Goal: Transaction & Acquisition: Obtain resource

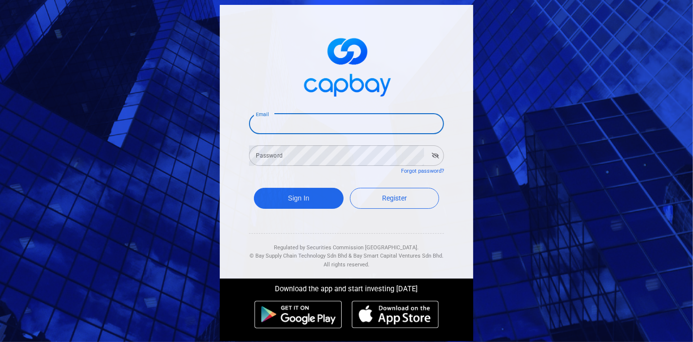
click at [298, 121] on input "Email" at bounding box center [346, 124] width 195 height 20
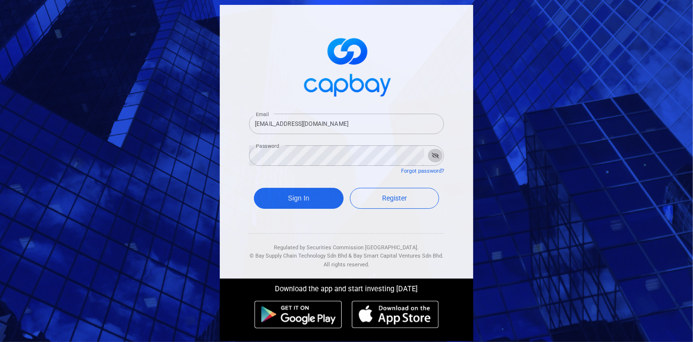
click at [432, 156] on icon "button" at bounding box center [435, 156] width 7 height 6
drag, startPoint x: 307, startPoint y: 122, endPoint x: 289, endPoint y: 123, distance: 17.6
click at [289, 123] on input "[EMAIL_ADDRESS][DOMAIN_NAME]" at bounding box center [346, 124] width 195 height 20
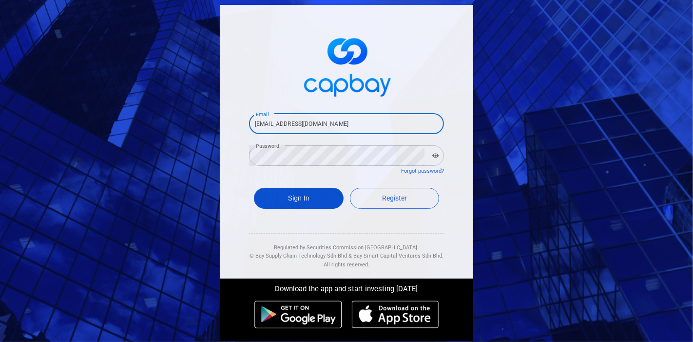
type input "[EMAIL_ADDRESS][DOMAIN_NAME]"
click at [284, 193] on button "Sign In" at bounding box center [299, 198] width 90 height 21
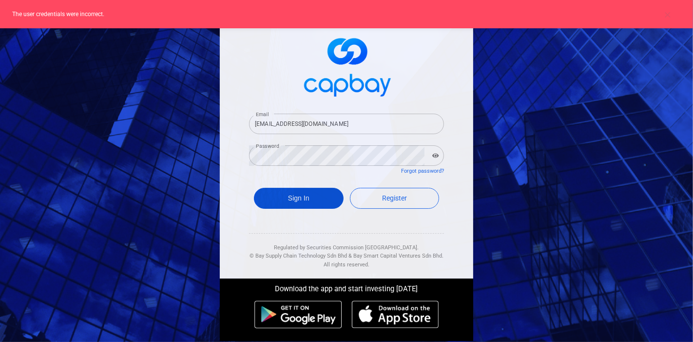
click at [323, 194] on button "Sign In" at bounding box center [299, 198] width 90 height 21
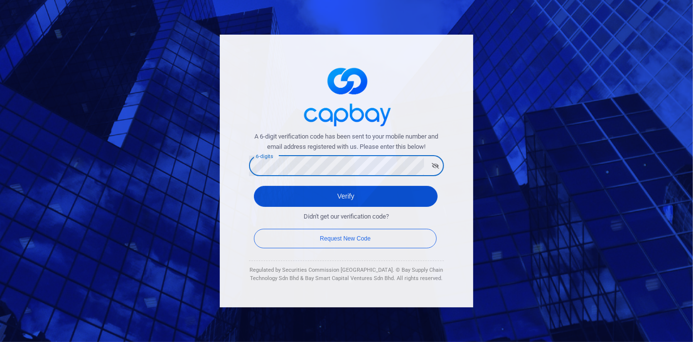
click at [314, 198] on button "Verify" at bounding box center [346, 196] width 184 height 21
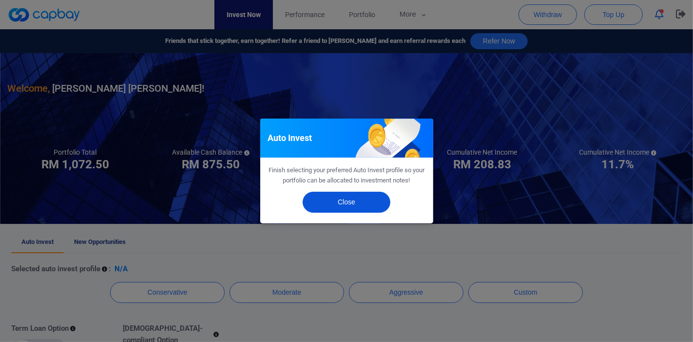
click at [317, 197] on button "Close" at bounding box center [347, 202] width 88 height 21
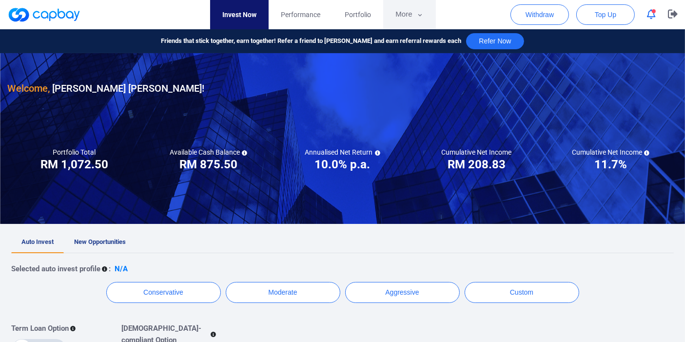
click at [404, 20] on button "More" at bounding box center [409, 14] width 52 height 29
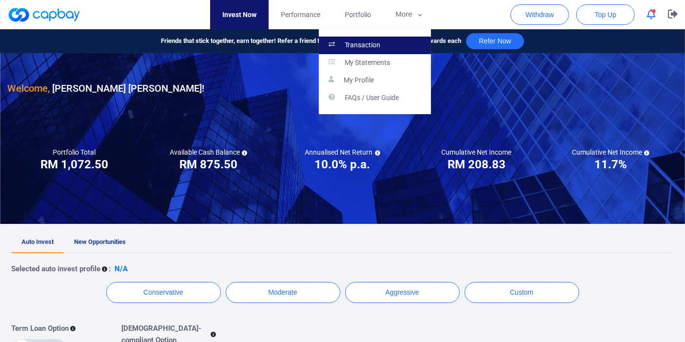
click at [352, 48] on p "Transaction" at bounding box center [363, 45] width 36 height 9
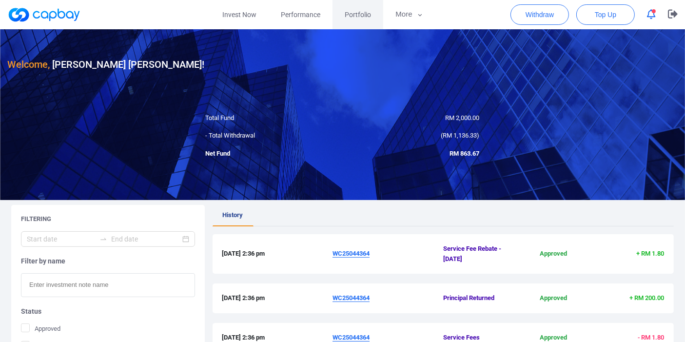
click at [346, 13] on span "Portfolio" at bounding box center [358, 14] width 26 height 11
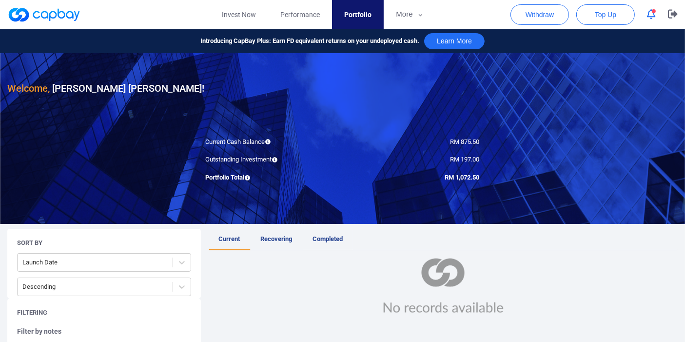
click at [334, 231] on link "Completed" at bounding box center [328, 239] width 51 height 21
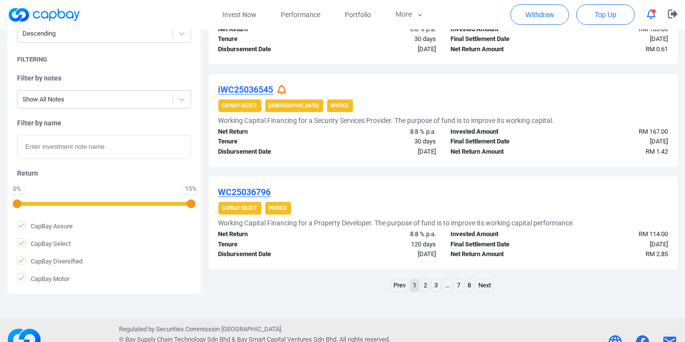
scroll to position [1049, 0]
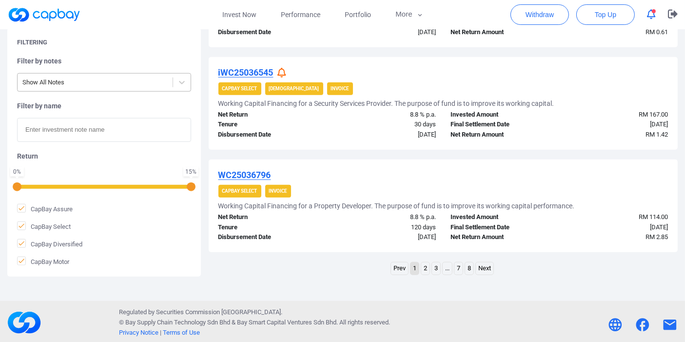
click at [126, 82] on div at bounding box center [94, 83] width 145 height 12
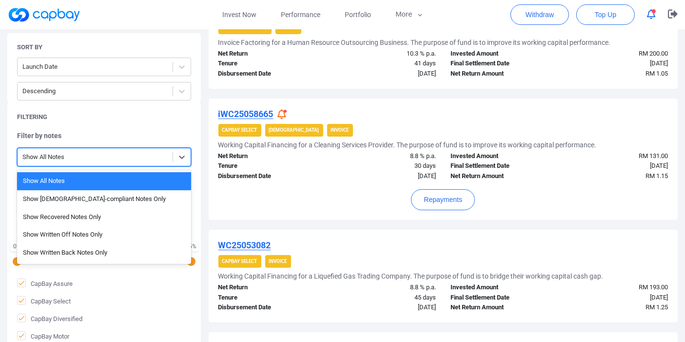
scroll to position [128, 0]
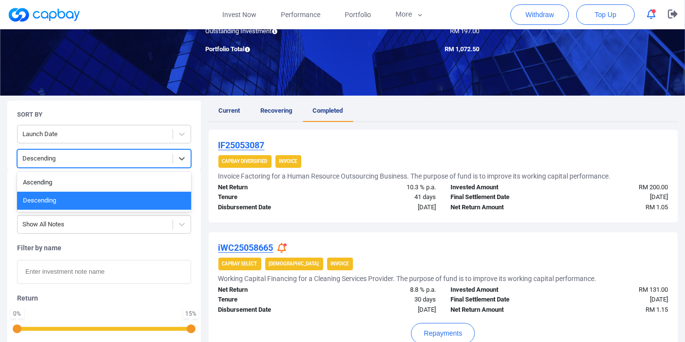
click at [118, 153] on div at bounding box center [94, 159] width 145 height 12
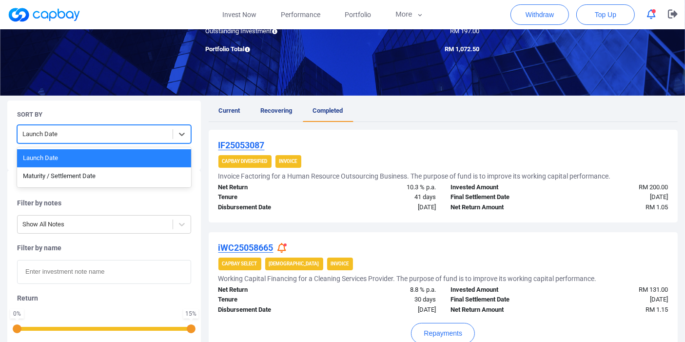
click at [119, 134] on div at bounding box center [94, 134] width 145 height 12
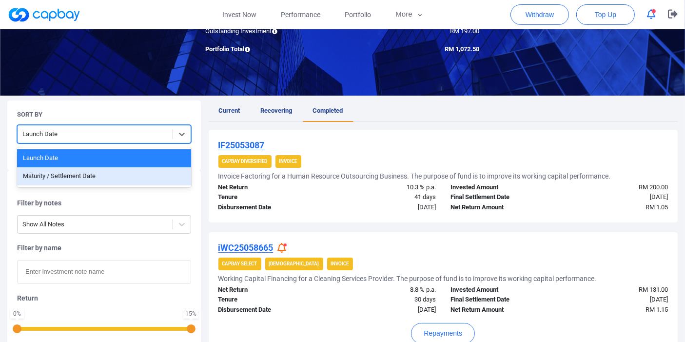
click at [100, 181] on div "Maturity / Settlement Date" at bounding box center [104, 176] width 174 height 18
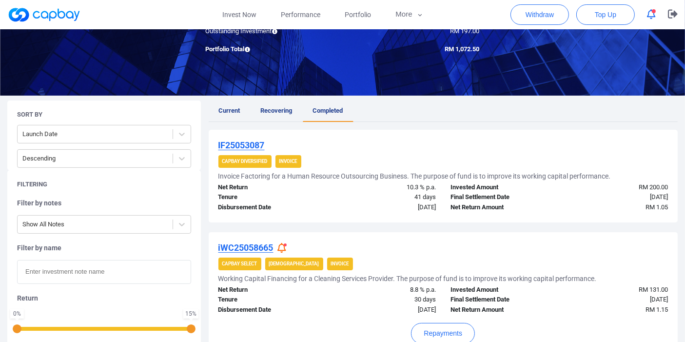
click at [100, 174] on div "Filtering Filter by notes Show All Notes Filter by name Return 0 % 15 % CapBay …" at bounding box center [103, 294] width 193 height 248
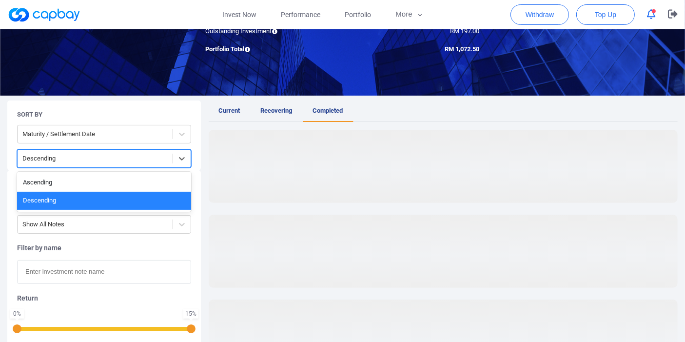
click at [100, 161] on div at bounding box center [94, 159] width 145 height 12
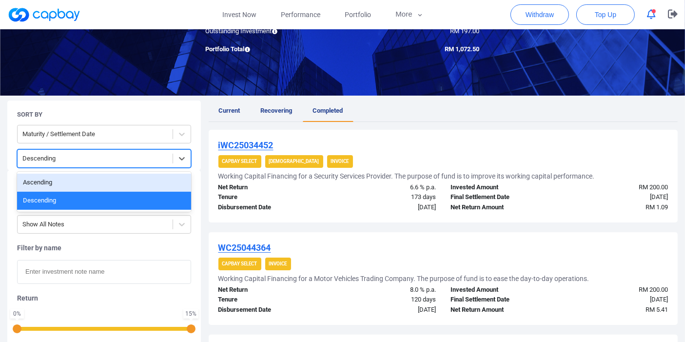
click at [93, 183] on div "Ascending" at bounding box center [104, 183] width 174 height 18
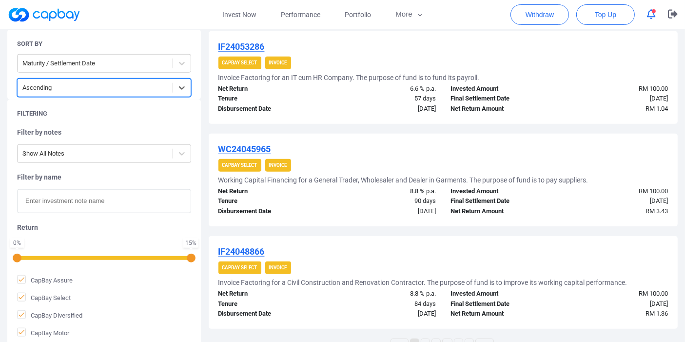
scroll to position [957, 0]
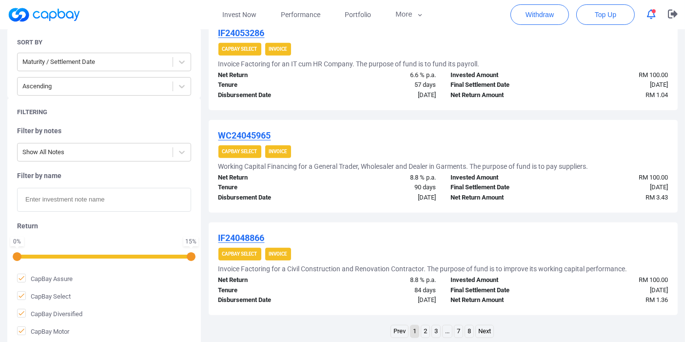
click at [423, 334] on link "2" at bounding box center [425, 331] width 8 height 12
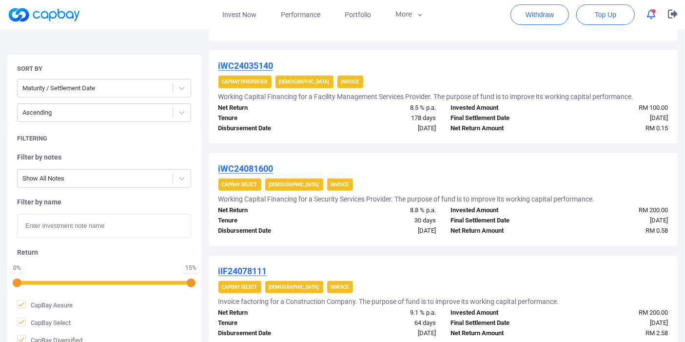
scroll to position [1044, 0]
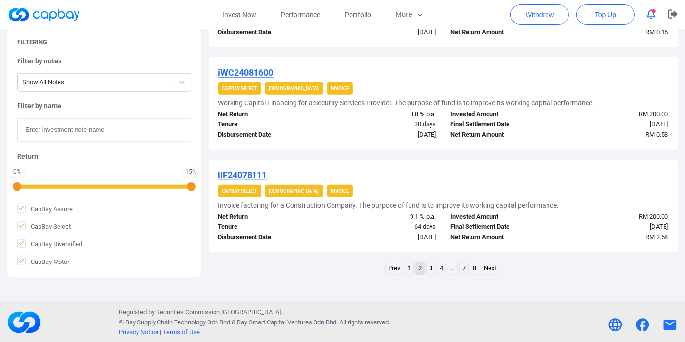
click at [433, 266] on link "3" at bounding box center [430, 268] width 8 height 12
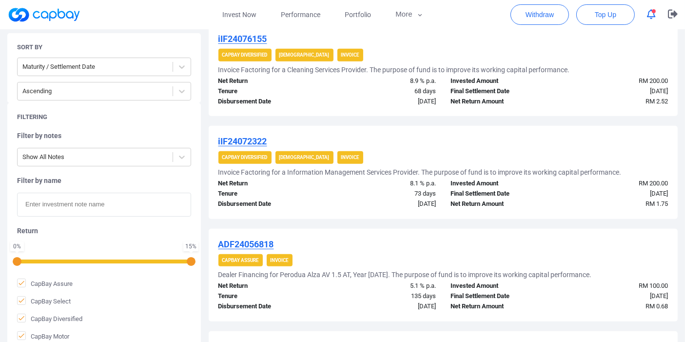
scroll to position [535, 0]
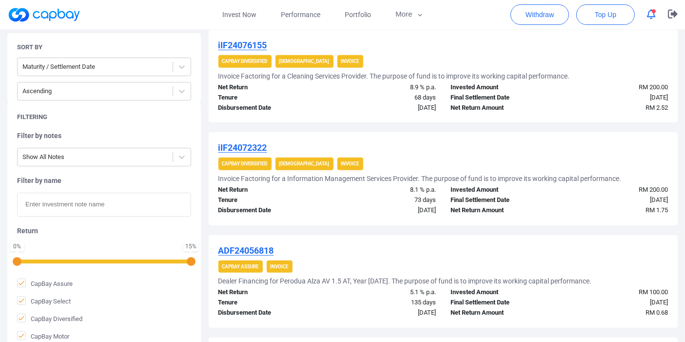
click at [239, 251] on u "ADF24056818" at bounding box center [246, 250] width 56 height 10
click at [257, 246] on u "ADF24056818" at bounding box center [246, 250] width 56 height 10
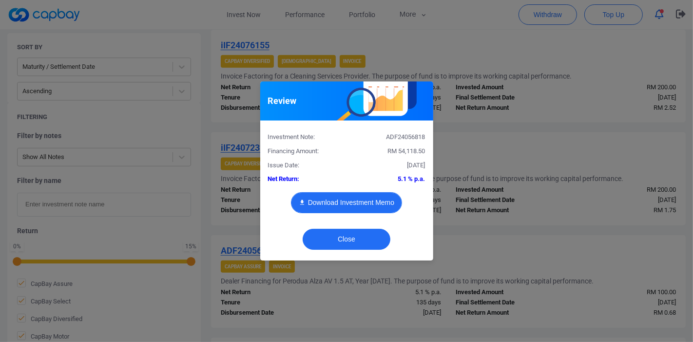
click at [349, 209] on button "Download Investment Memo" at bounding box center [346, 202] width 111 height 21
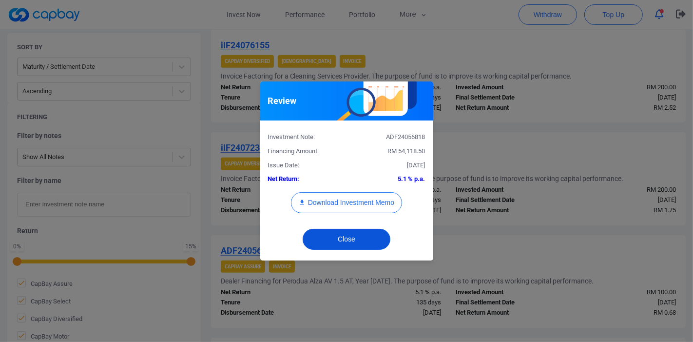
click at [350, 243] on button "Close" at bounding box center [347, 239] width 88 height 21
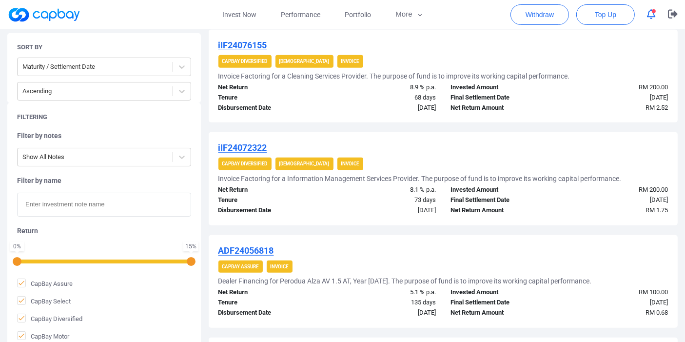
click at [251, 142] on u "iIF24072322" at bounding box center [242, 147] width 49 height 10
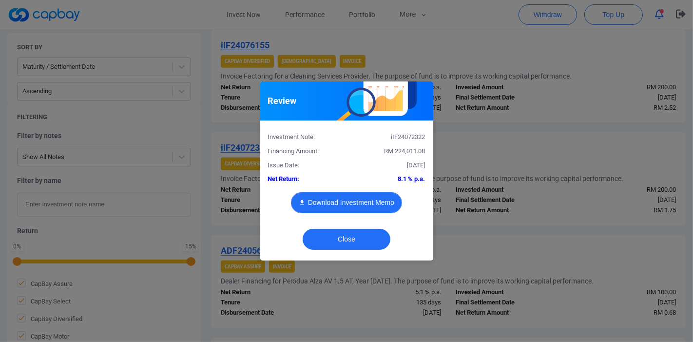
click at [343, 199] on button "Download Investment Memo" at bounding box center [346, 202] width 111 height 21
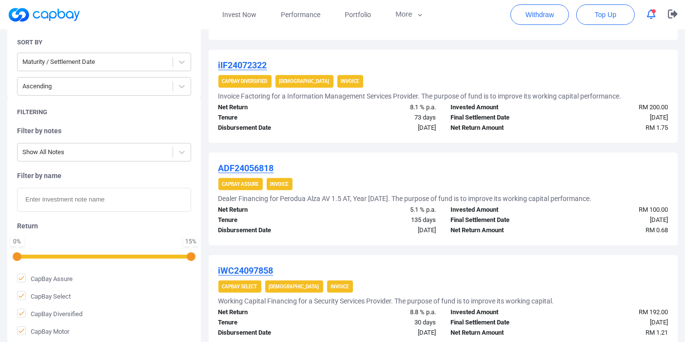
scroll to position [635, 0]
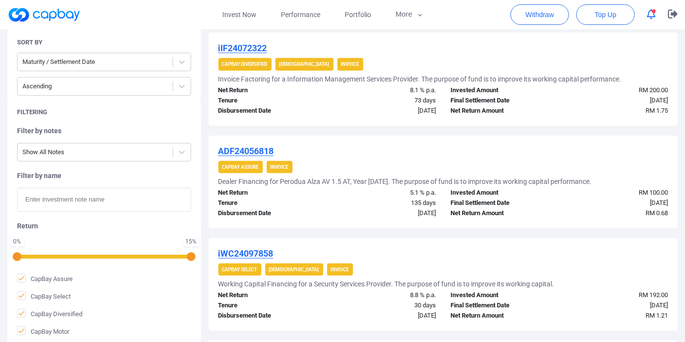
click at [260, 251] on u "iWC24097858" at bounding box center [245, 253] width 55 height 10
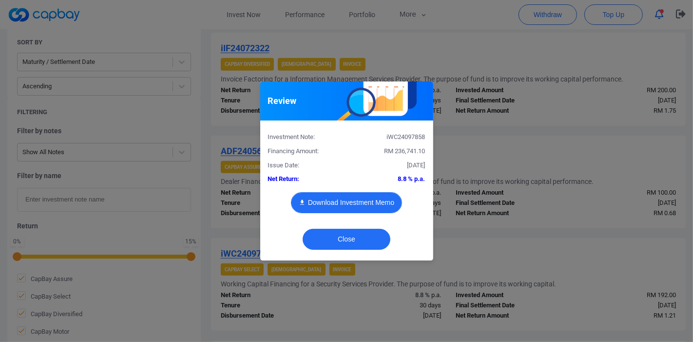
click at [359, 198] on button "Download Investment Memo" at bounding box center [346, 202] width 111 height 21
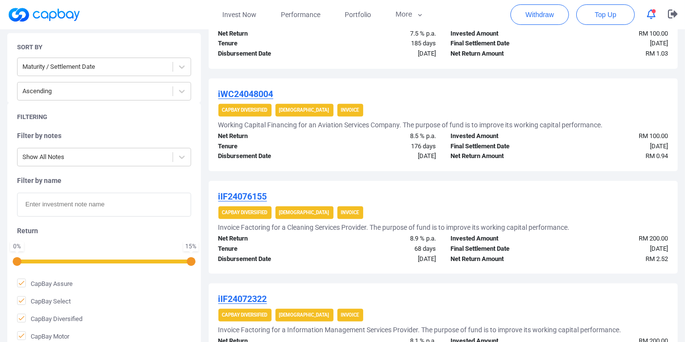
scroll to position [383, 0]
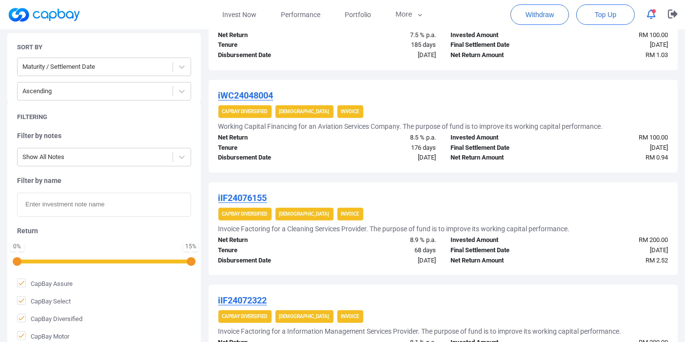
click at [265, 91] on u "iWC24048004" at bounding box center [245, 95] width 55 height 10
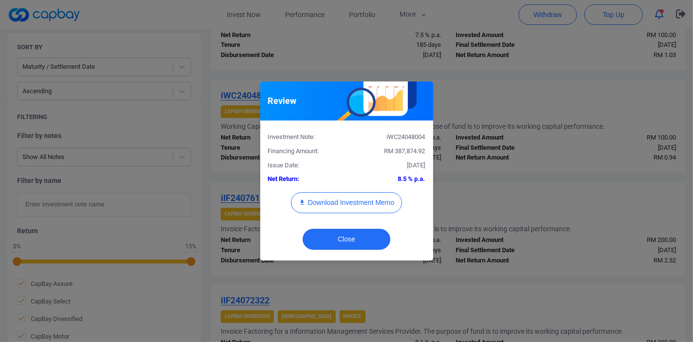
click at [344, 190] on div "Investment Note: iWC24048004 Financing Amount: RM 387,874.92 Issue Date: [DATE]…" at bounding box center [346, 175] width 157 height 95
click at [345, 201] on button "Download Investment Memo" at bounding box center [346, 202] width 111 height 21
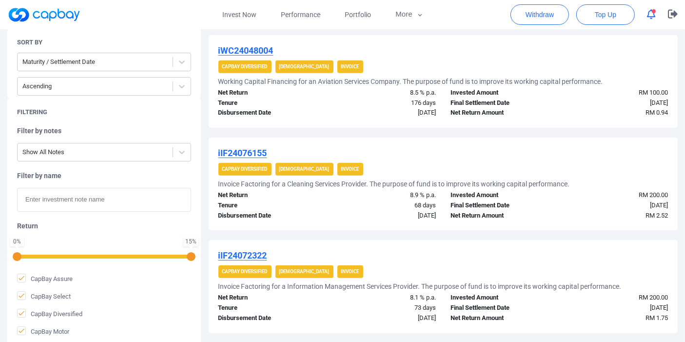
scroll to position [451, 0]
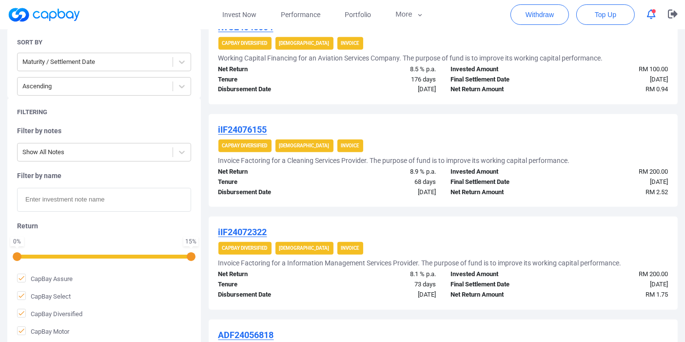
click at [233, 128] on u "iIF24076155" at bounding box center [242, 129] width 49 height 10
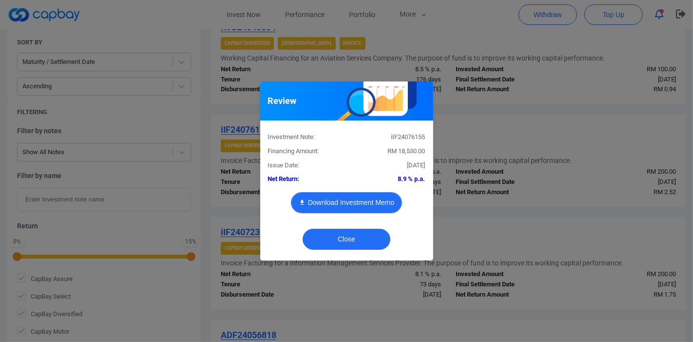
click at [334, 204] on button "Download Investment Memo" at bounding box center [346, 202] width 111 height 21
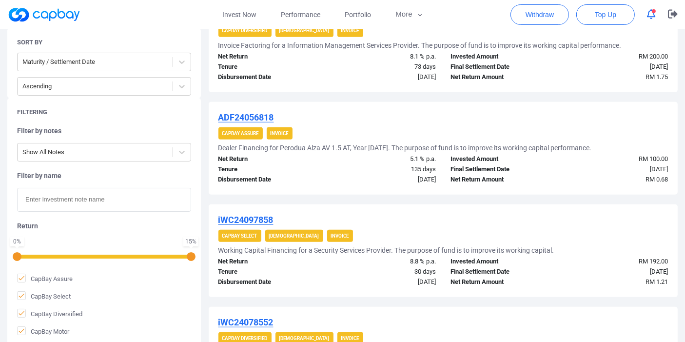
scroll to position [674, 0]
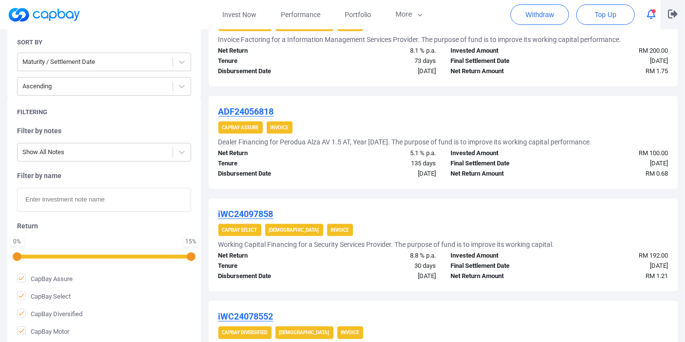
click at [667, 12] on button "button" at bounding box center [672, 14] width 24 height 29
